Goal: Task Accomplishment & Management: Use online tool/utility

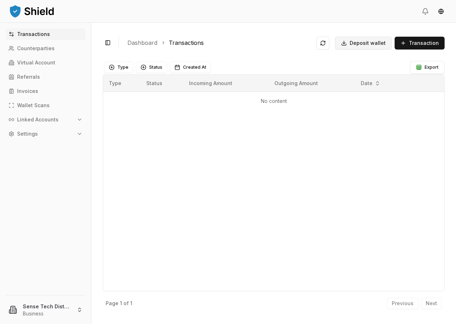
click at [354, 44] on span "Deposit wallet" at bounding box center [367, 43] width 36 height 7
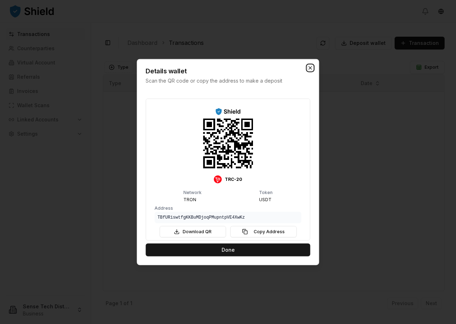
click at [309, 67] on icon "button" at bounding box center [310, 68] width 3 height 3
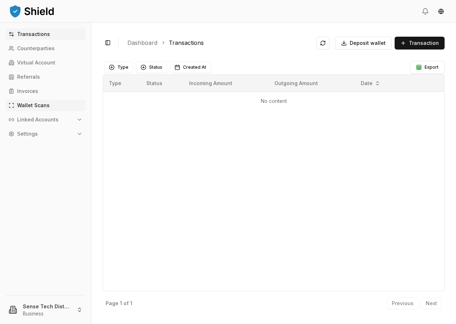
click at [34, 106] on p "Wallet Scans" at bounding box center [33, 105] width 32 height 5
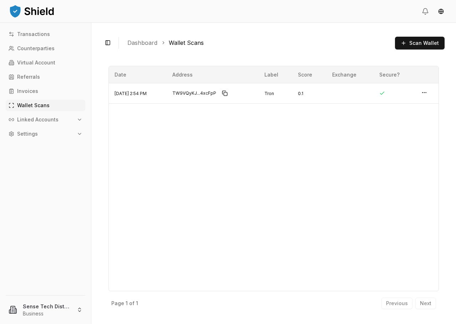
click at [34, 120] on p "Linked Accounts" at bounding box center [37, 119] width 41 height 5
click at [34, 133] on p "Wallets" at bounding box center [27, 131] width 19 height 5
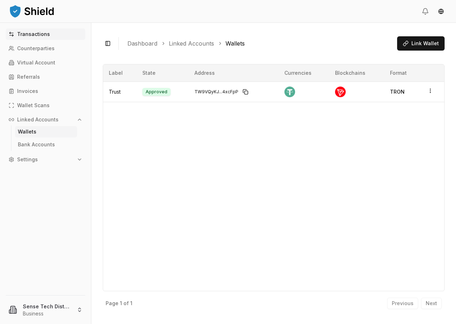
click at [44, 38] on link "Transactions" at bounding box center [45, 34] width 79 height 11
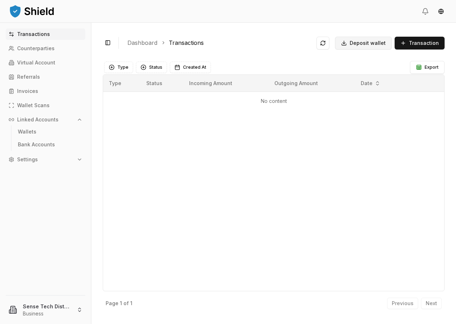
click at [355, 43] on span "Deposit wallet" at bounding box center [367, 43] width 36 height 7
